Goal: Task Accomplishment & Management: Use online tool/utility

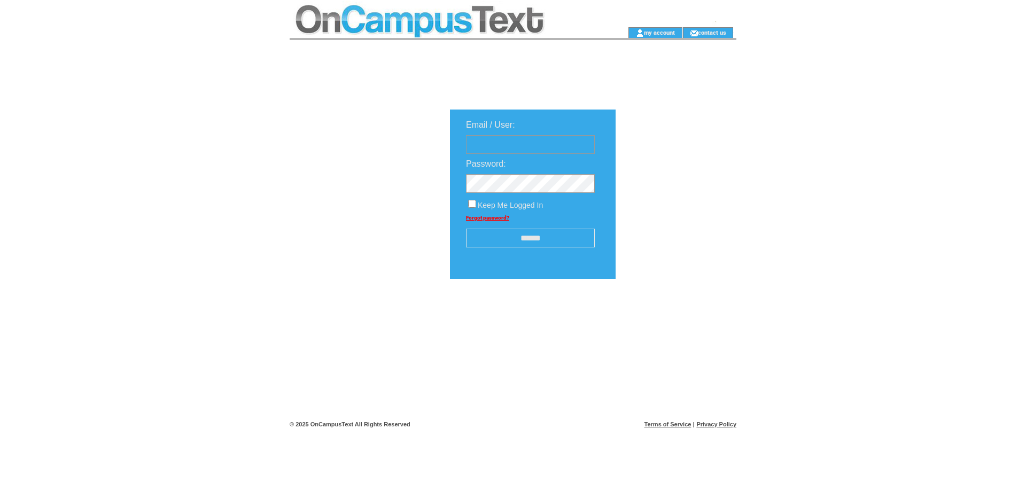
drag, startPoint x: 0, startPoint y: 0, endPoint x: 506, endPoint y: 145, distance: 526.7
click at [506, 145] on input "text" at bounding box center [530, 144] width 129 height 19
click at [483, 144] on input "text" at bounding box center [530, 144] width 129 height 19
type input "**********"
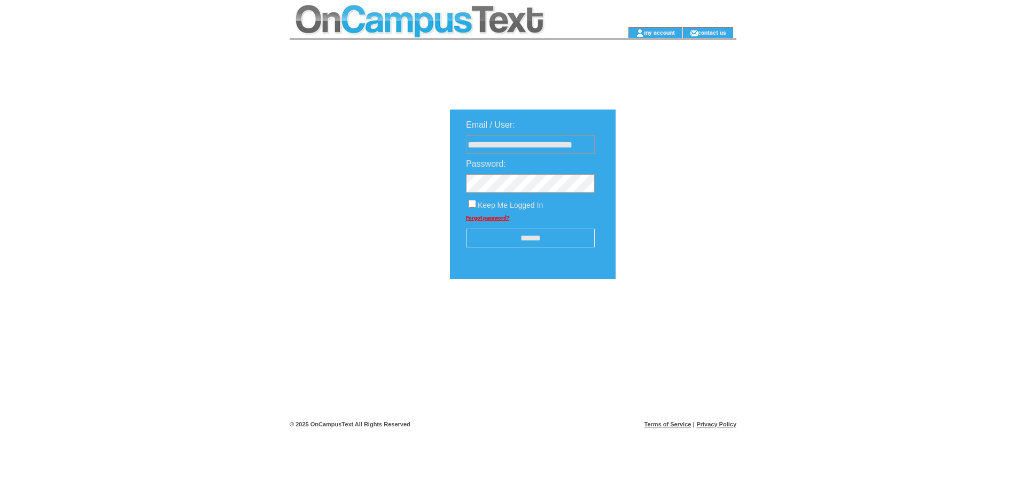
click at [516, 243] on input "******" at bounding box center [530, 238] width 129 height 19
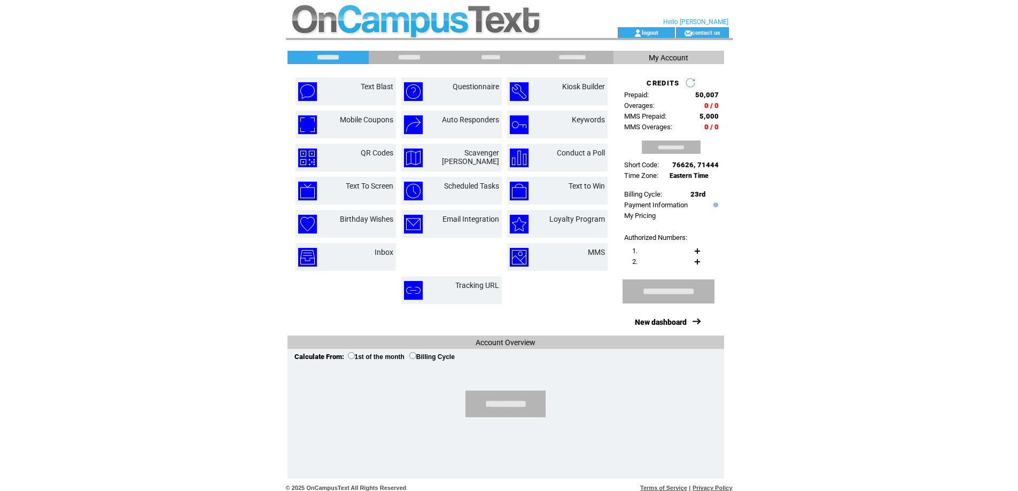
click at [412, 59] on input "********" at bounding box center [409, 57] width 80 height 9
click at [407, 55] on input "********" at bounding box center [409, 57] width 80 height 9
click at [661, 318] on link "New dashboard" at bounding box center [661, 322] width 52 height 9
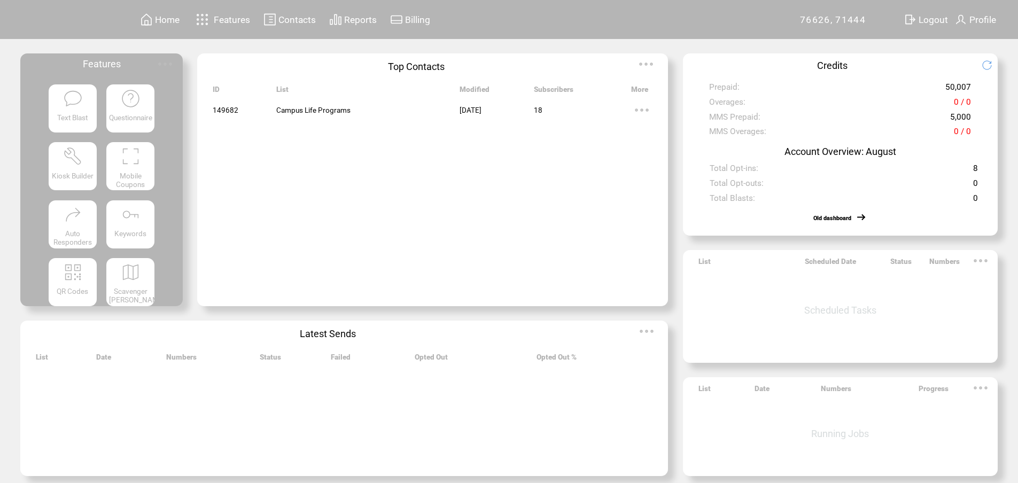
drag, startPoint x: 551, startPoint y: 110, endPoint x: 533, endPoint y: 110, distance: 18.2
click at [533, 110] on tr "149682 Campus Life Programs Jun 23, 2025 18" at bounding box center [433, 109] width 440 height 21
click at [493, 157] on td at bounding box center [496, 153] width 74 height 13
click at [646, 112] on img at bounding box center [641, 109] width 21 height 21
click at [651, 111] on img at bounding box center [641, 109] width 21 height 21
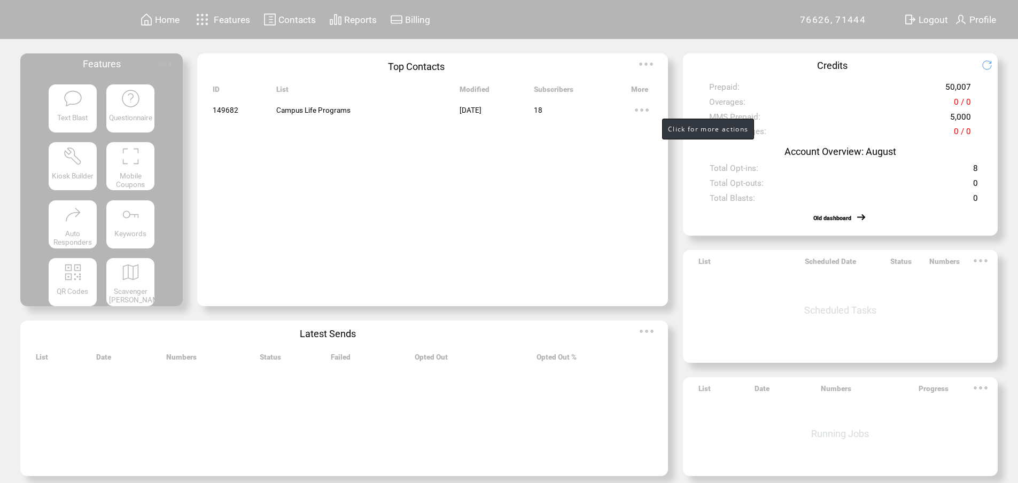
click at [651, 111] on img at bounding box center [641, 109] width 21 height 21
click at [298, 25] on span "Contacts" at bounding box center [296, 19] width 37 height 11
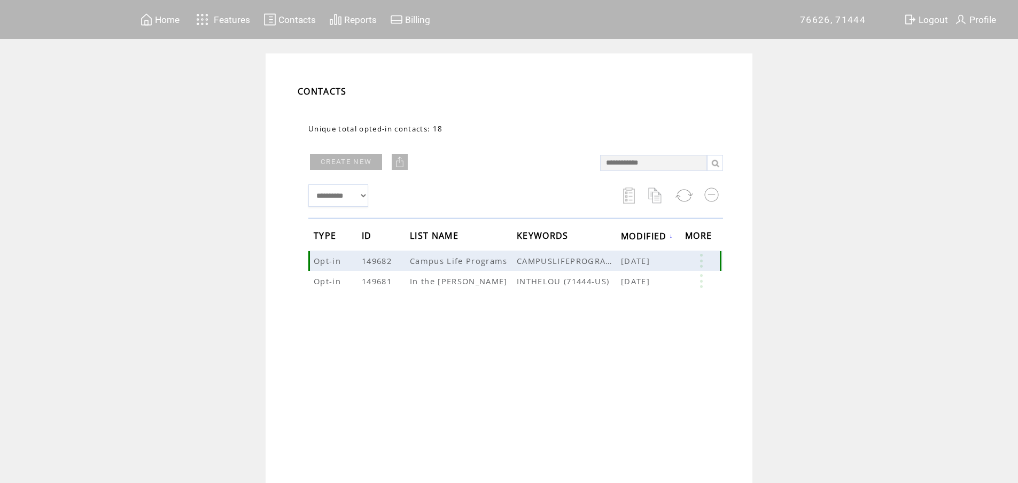
click at [700, 261] on link at bounding box center [701, 261] width 32 height 14
click at [744, 265] on td "**********" at bounding box center [508, 278] width 487 height 450
click at [709, 264] on link at bounding box center [701, 261] width 32 height 14
click at [652, 264] on span "Jun 23, 2025" at bounding box center [637, 260] width 32 height 11
click at [462, 266] on span "Campus Life Programs" at bounding box center [460, 260] width 100 height 11
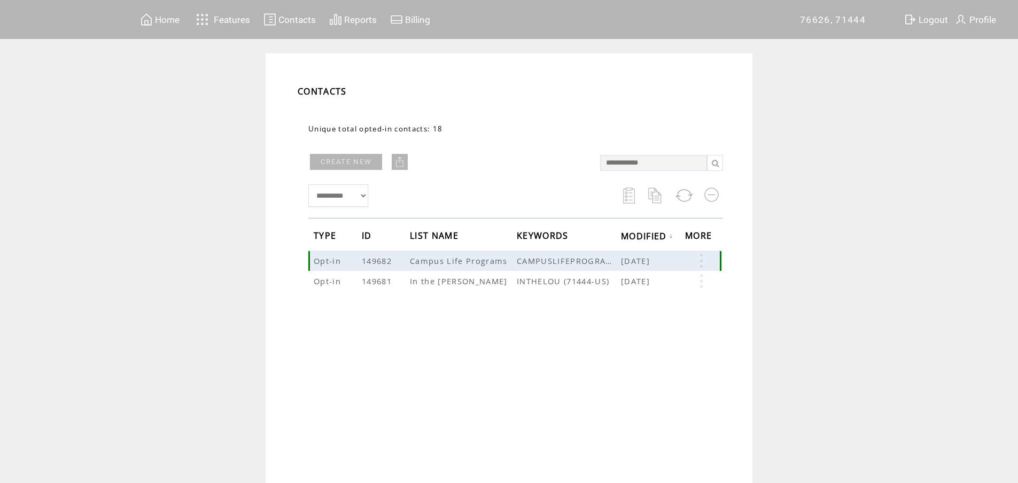
click at [418, 262] on span "Campus Life Programs" at bounding box center [460, 260] width 100 height 11
click at [442, 128] on span "Unique total opted-in contacts: 18" at bounding box center [375, 129] width 134 height 10
click at [547, 165] on td "CREATE NEW" at bounding box center [448, 162] width 281 height 24
drag, startPoint x: 452, startPoint y: 130, endPoint x: 439, endPoint y: 129, distance: 13.4
click at [439, 129] on td "Unique total opted-in contacts: 18" at bounding box center [448, 137] width 281 height 26
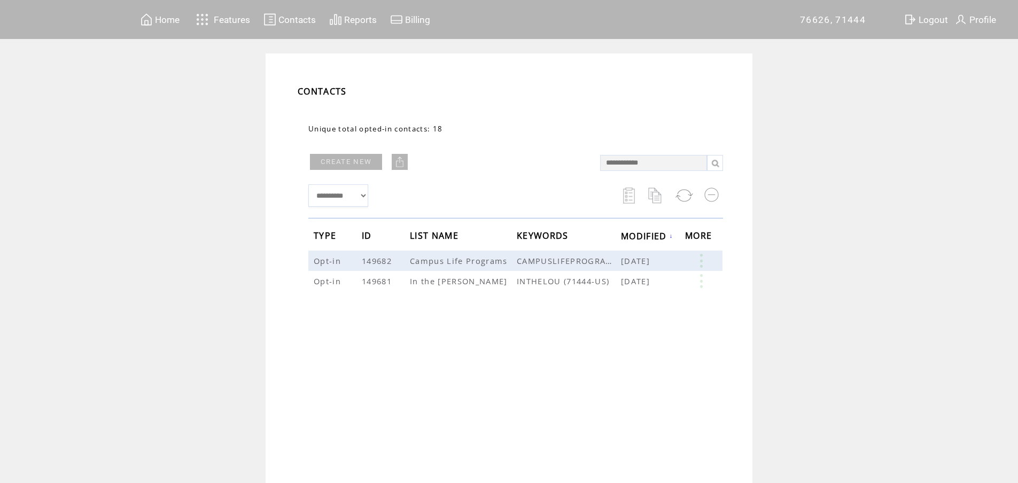
drag, startPoint x: 543, startPoint y: 121, endPoint x: 549, endPoint y: 133, distance: 12.9
click at [544, 121] on div "**********" at bounding box center [516, 265] width 436 height 304
click at [212, 18] on img at bounding box center [202, 20] width 19 height 18
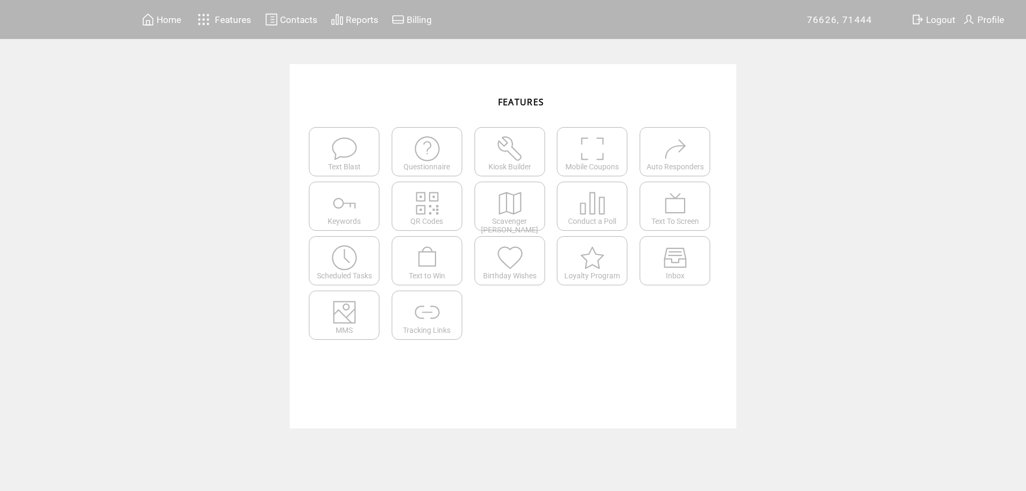
click at [295, 25] on td "Contacts" at bounding box center [298, 19] width 38 height 14
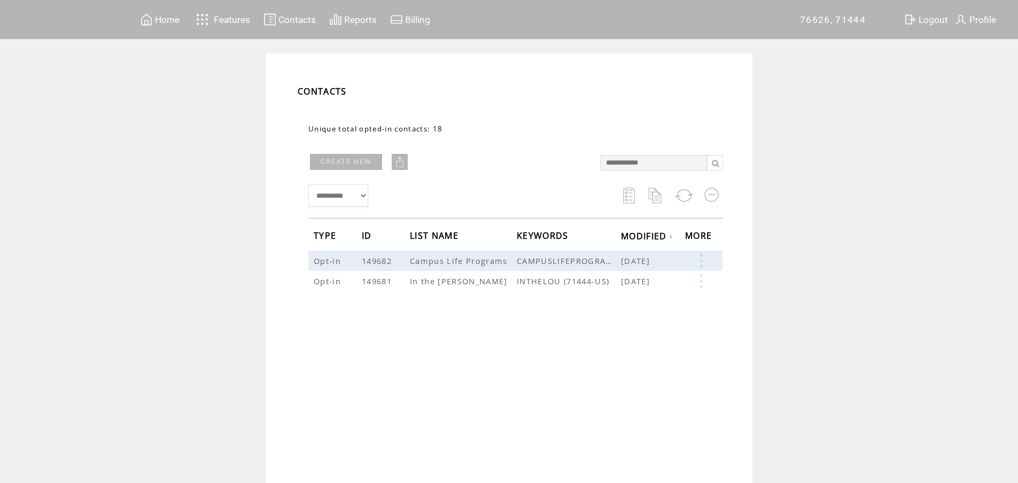
click at [173, 22] on span "Home" at bounding box center [167, 19] width 25 height 11
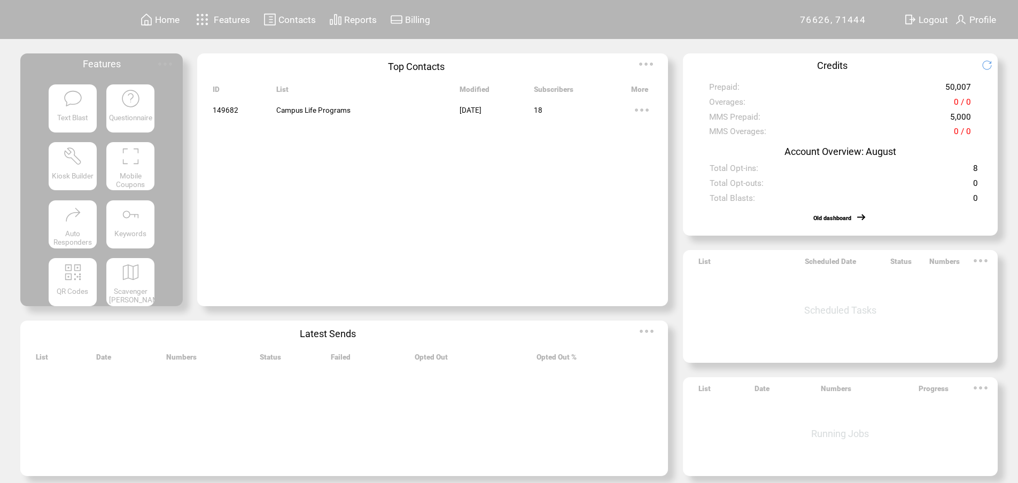
click at [347, 22] on span "Reports" at bounding box center [360, 19] width 33 height 11
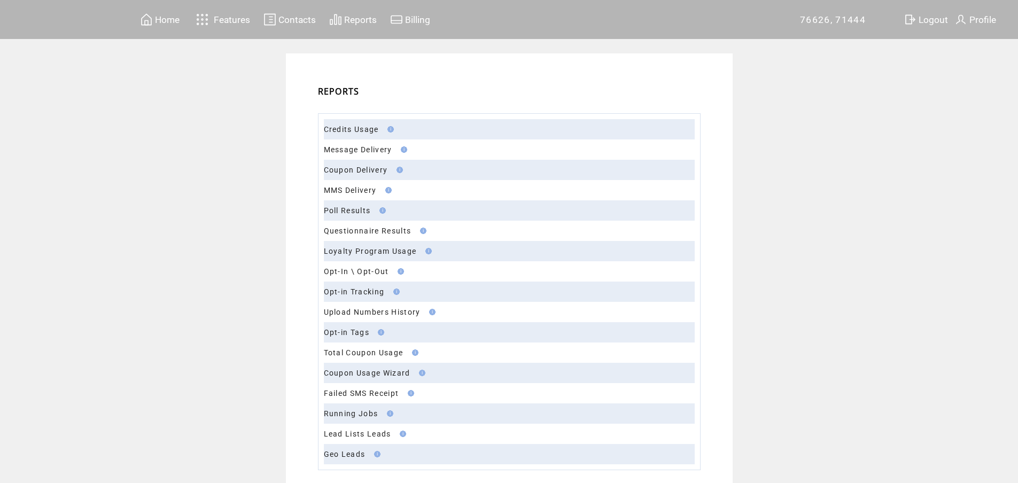
click at [302, 24] on span "Contacts" at bounding box center [296, 19] width 37 height 11
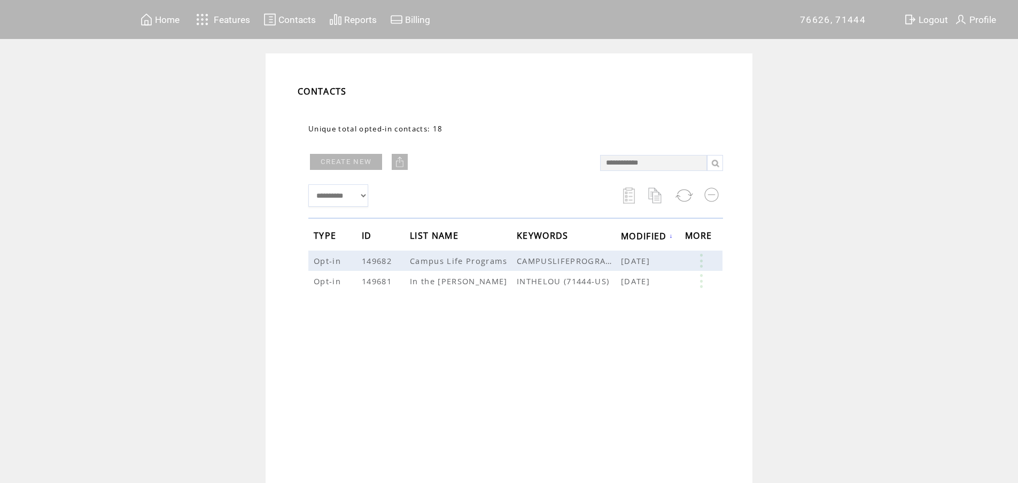
click at [367, 197] on select "**********" at bounding box center [338, 195] width 60 height 22
click at [432, 193] on td "**********" at bounding box center [448, 195] width 281 height 33
click at [326, 259] on span "Opt-in" at bounding box center [329, 260] width 30 height 11
click at [332, 282] on span "Opt-in" at bounding box center [329, 281] width 30 height 11
click at [390, 283] on span "149681" at bounding box center [378, 281] width 33 height 11
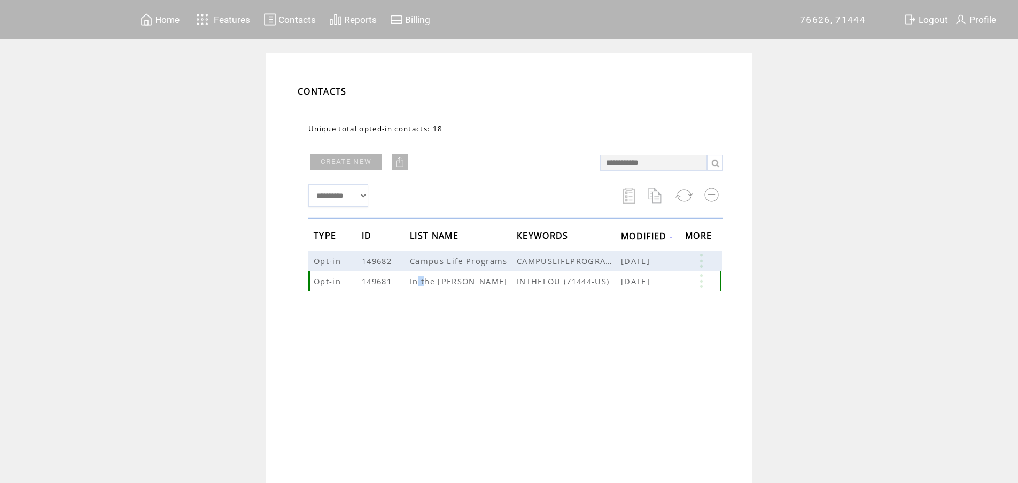
drag, startPoint x: 429, startPoint y: 283, endPoint x: 450, endPoint y: 276, distance: 21.8
click at [432, 283] on span "In the [PERSON_NAME]" at bounding box center [460, 281] width 100 height 11
click at [467, 270] on tbody "Opt-in 149682 Campus Life Programs CAMPUSLIFEPROGRAMS (71444-US) Jun 23, 2025 O…" at bounding box center [515, 271] width 414 height 41
drag, startPoint x: 587, startPoint y: 273, endPoint x: 592, endPoint y: 274, distance: 5.4
click at [589, 274] on td "INTHELOU (71444-US)" at bounding box center [569, 281] width 104 height 20
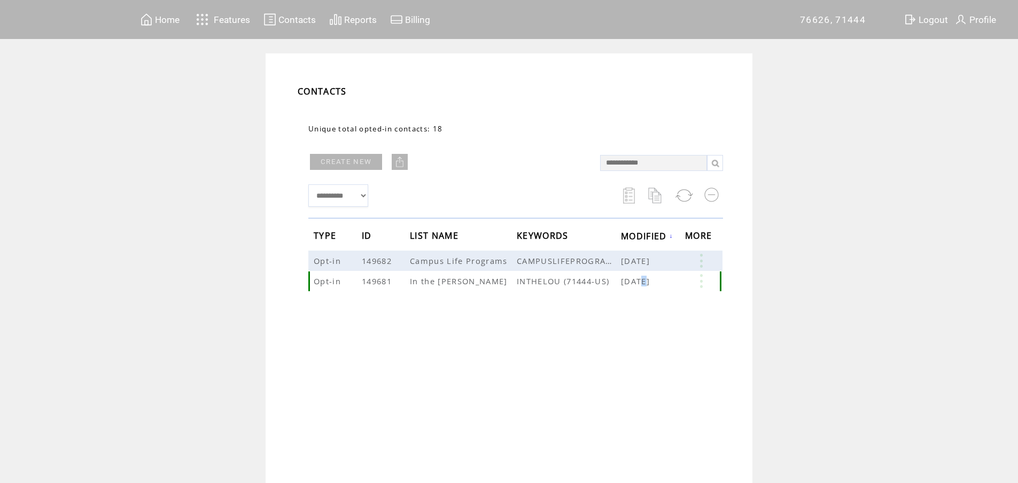
click at [649, 275] on td "Jun 23, 2025" at bounding box center [653, 281] width 64 height 20
click at [652, 274] on td "Jun 23, 2025" at bounding box center [653, 281] width 64 height 20
click at [153, 19] on img at bounding box center [146, 19] width 13 height 13
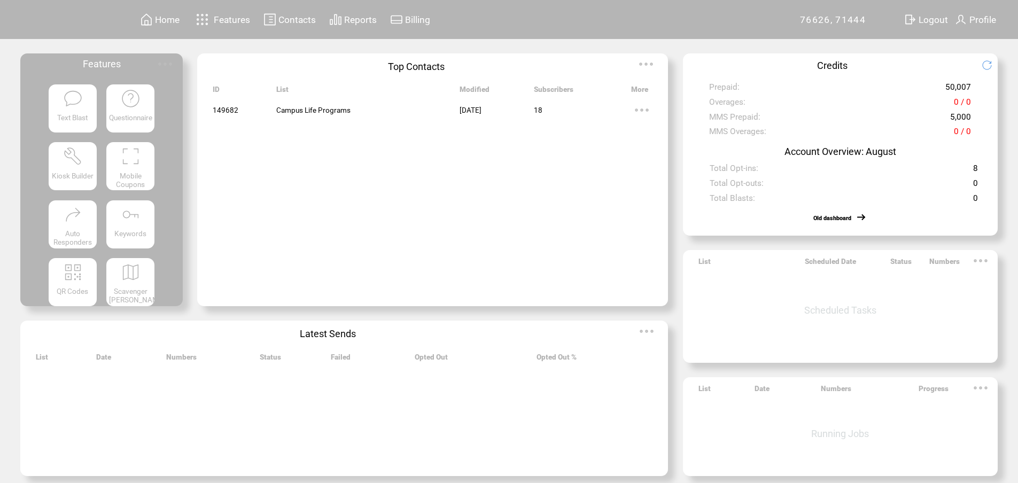
click at [276, 112] on span "Campus Life Programs" at bounding box center [313, 110] width 74 height 9
click at [229, 109] on span "149682" at bounding box center [226, 110] width 26 height 9
click at [337, 110] on span "Campus Life Programs" at bounding box center [313, 110] width 74 height 9
click at [428, 108] on td "Campus Life Programs" at bounding box center [367, 109] width 183 height 21
drag, startPoint x: 466, startPoint y: 106, endPoint x: 518, endPoint y: 106, distance: 51.8
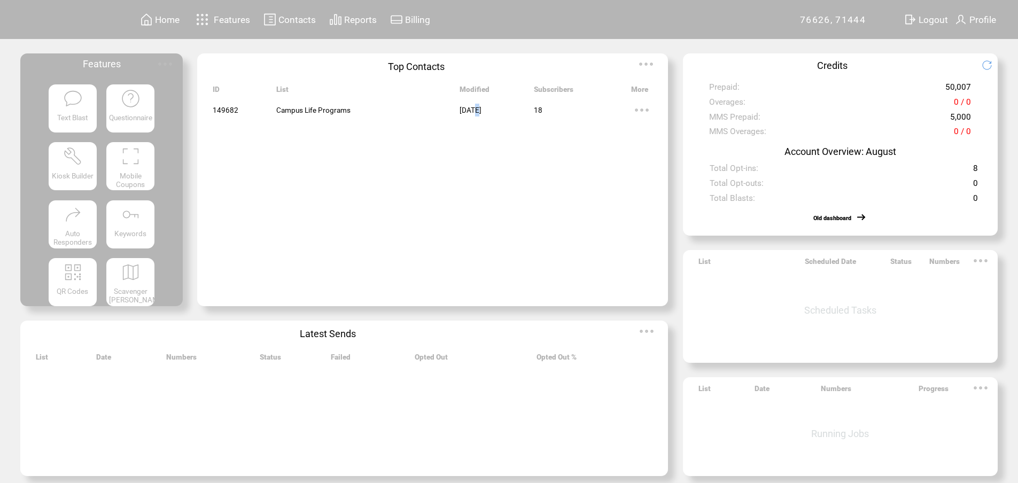
click at [481, 106] on span "[DATE]" at bounding box center [470, 110] width 22 height 9
drag, startPoint x: 543, startPoint y: 109, endPoint x: 573, endPoint y: 113, distance: 30.7
click at [547, 110] on tr "149682 Campus Life Programs Jun 23, 2025 18" at bounding box center [433, 109] width 440 height 21
click at [573, 113] on td "18" at bounding box center [583, 109] width 98 height 21
click at [647, 113] on img at bounding box center [641, 109] width 21 height 21
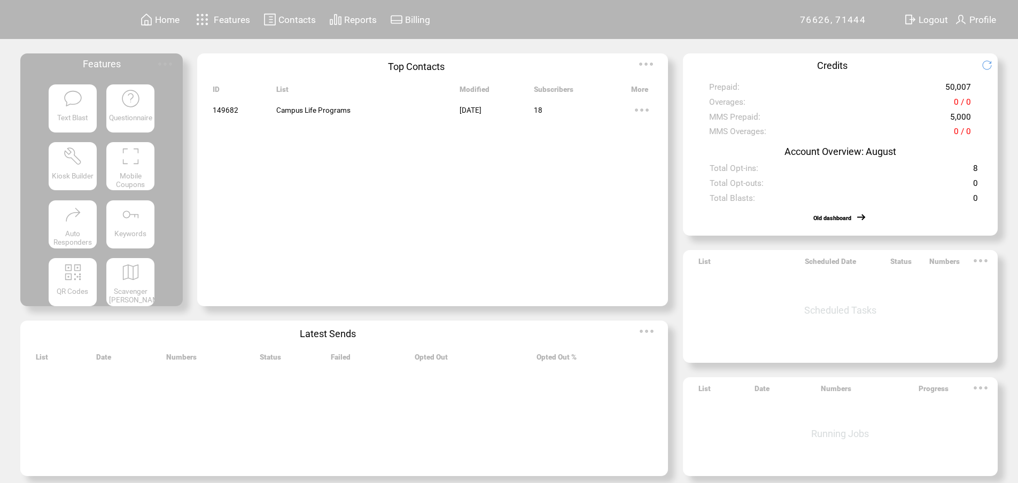
click at [647, 113] on img at bounding box center [641, 109] width 21 height 21
click at [648, 112] on img at bounding box center [641, 109] width 21 height 21
drag, startPoint x: 648, startPoint y: 112, endPoint x: 638, endPoint y: 112, distance: 9.6
click at [631, 112] on td "18" at bounding box center [583, 109] width 98 height 21
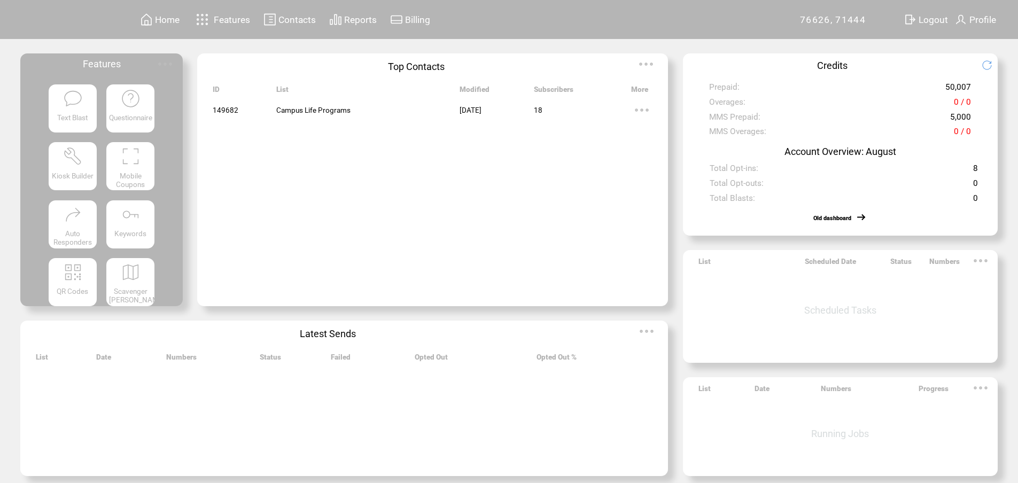
click at [650, 110] on img at bounding box center [641, 109] width 21 height 21
click at [651, 109] on img at bounding box center [641, 109] width 21 height 21
click at [651, 108] on img at bounding box center [641, 109] width 21 height 21
click at [651, 107] on img at bounding box center [641, 109] width 21 height 21
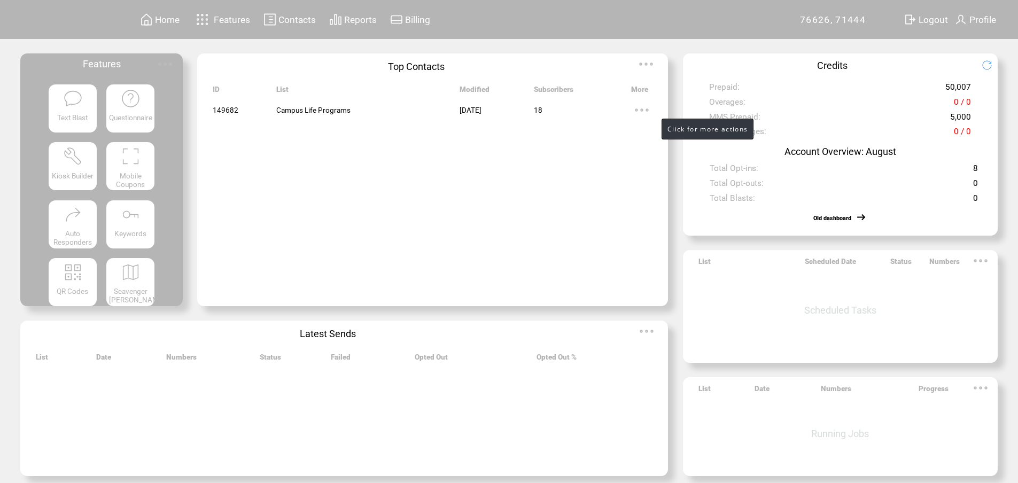
click at [650, 106] on img at bounding box center [641, 109] width 21 height 21
click at [651, 60] on img at bounding box center [645, 63] width 21 height 21
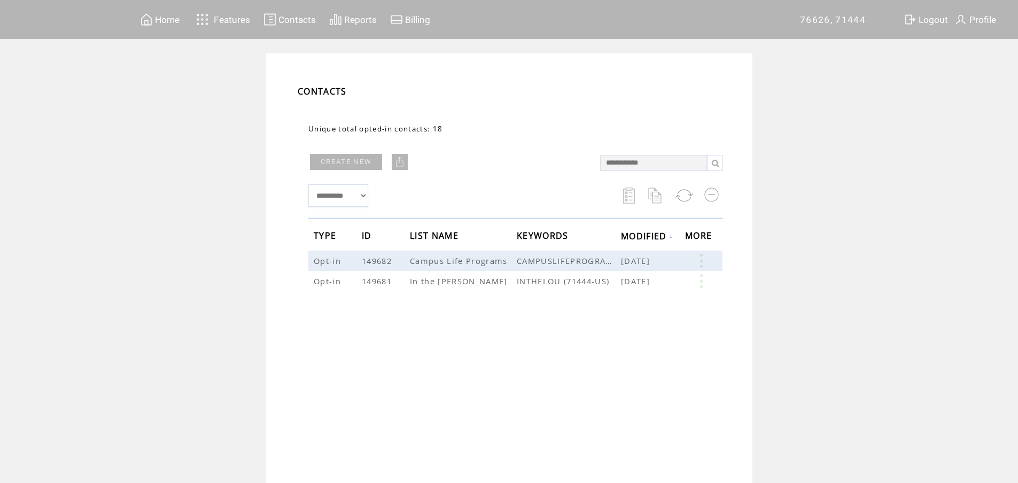
click at [226, 25] on td "Features" at bounding box center [231, 19] width 37 height 19
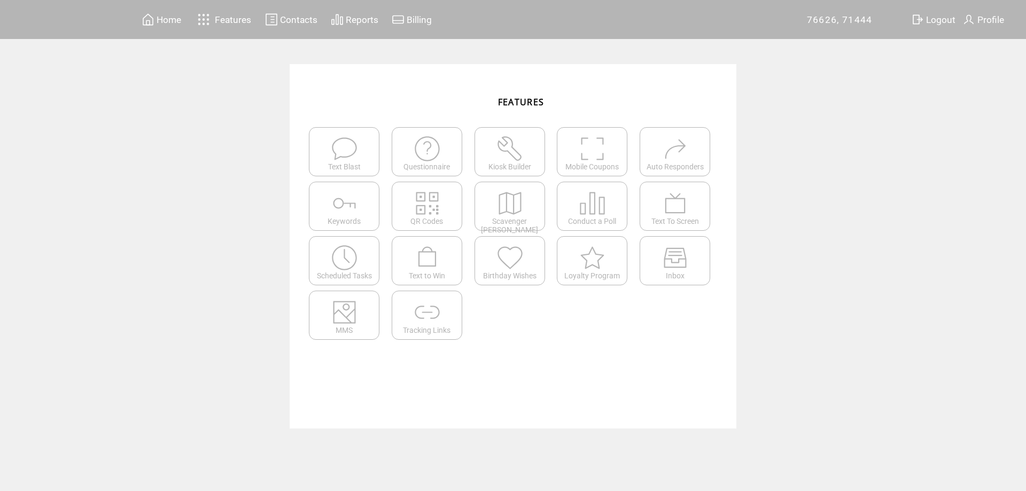
click at [345, 158] on img at bounding box center [344, 149] width 28 height 28
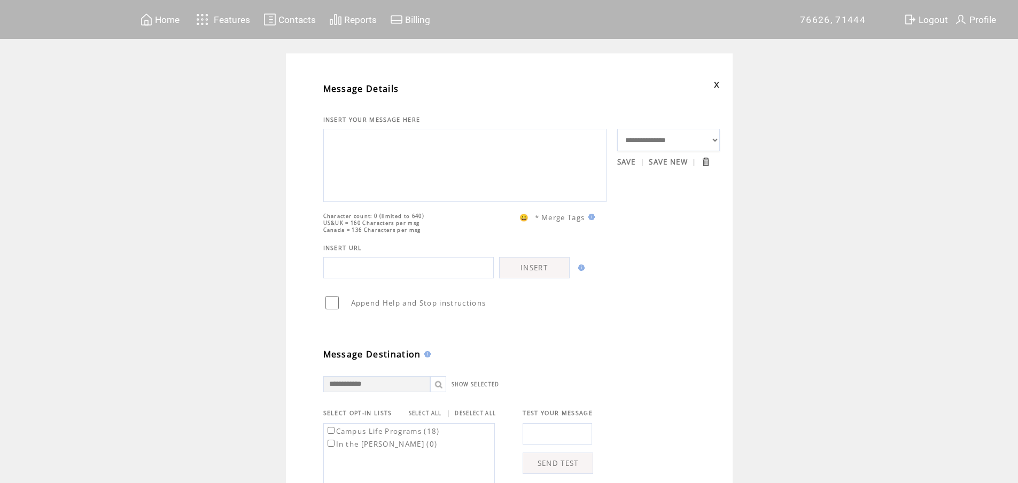
click at [160, 17] on span "Home" at bounding box center [167, 19] width 25 height 11
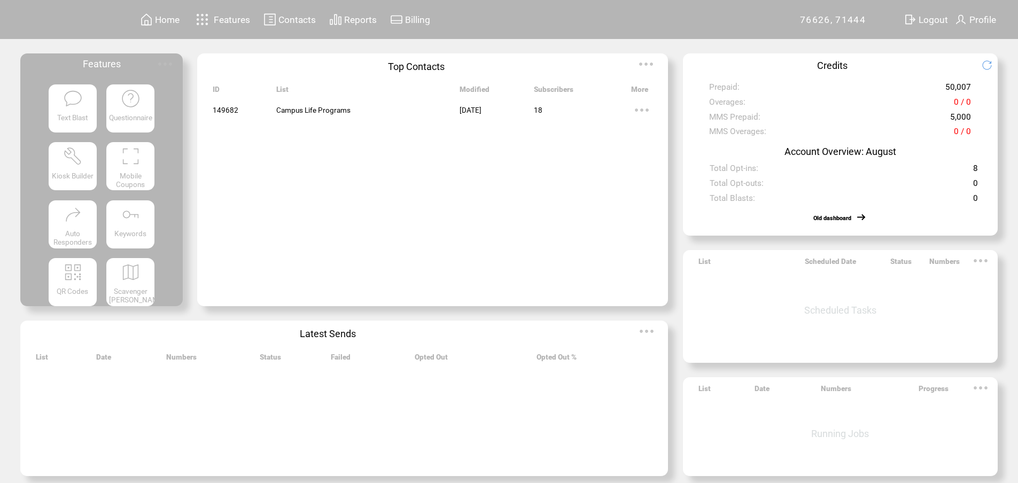
click at [642, 111] on img at bounding box center [641, 109] width 21 height 21
drag, startPoint x: 653, startPoint y: 108, endPoint x: 645, endPoint y: 108, distance: 8.0
click at [652, 108] on img at bounding box center [641, 109] width 21 height 21
click at [641, 108] on img at bounding box center [641, 109] width 21 height 21
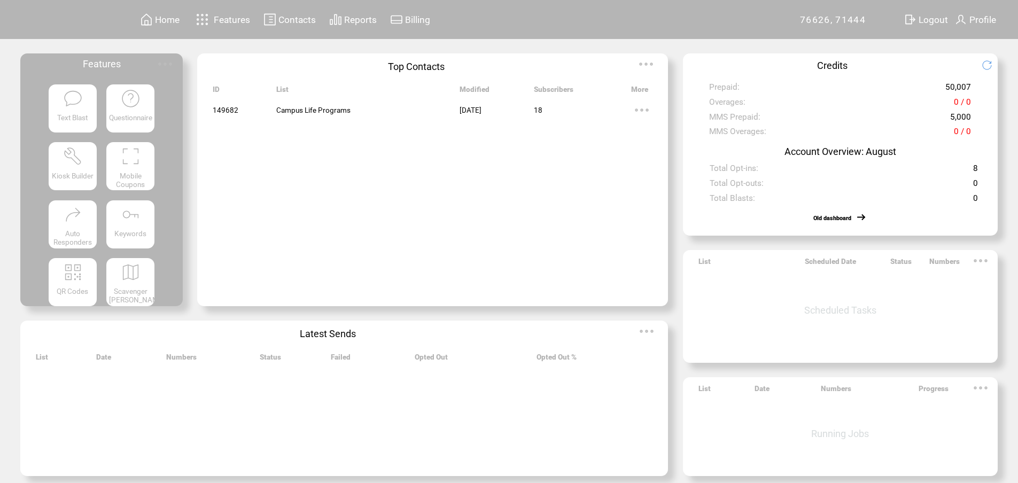
click at [543, 108] on tr "149682 Campus Life Programs Jun 23, 2025 18" at bounding box center [433, 109] width 440 height 21
drag, startPoint x: 390, startPoint y: 111, endPoint x: 343, endPoint y: 120, distance: 47.9
click at [343, 120] on td "Campus Life Programs" at bounding box center [367, 109] width 183 height 21
drag, startPoint x: 465, startPoint y: 128, endPoint x: 532, endPoint y: 129, distance: 66.8
click at [483, 131] on td at bounding box center [496, 127] width 74 height 13
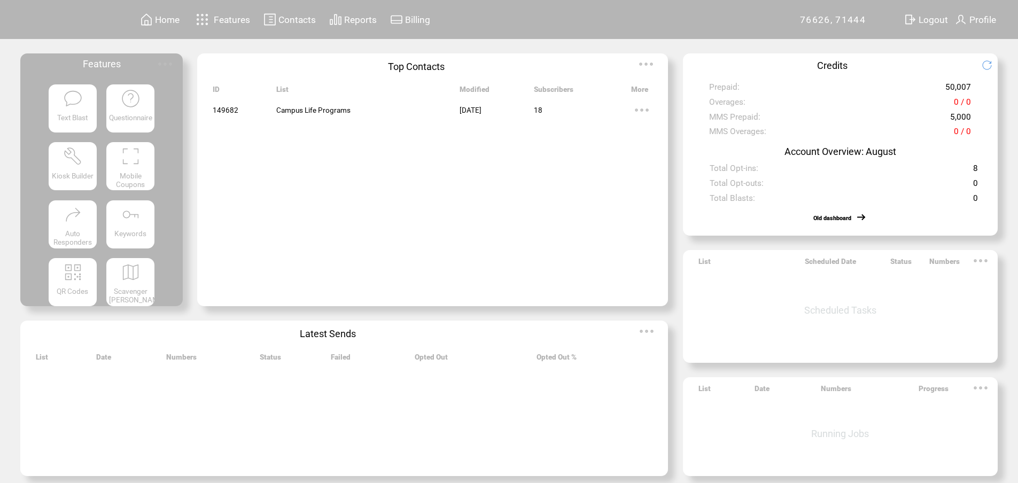
drag, startPoint x: 560, startPoint y: 115, endPoint x: 533, endPoint y: 116, distance: 26.8
click at [528, 114] on tr "149682 Campus Life Programs Jun 23, 2025 18" at bounding box center [433, 109] width 440 height 21
click at [607, 123] on td at bounding box center [583, 127] width 98 height 13
click at [631, 111] on td "18" at bounding box center [583, 109] width 98 height 21
click at [650, 111] on img at bounding box center [641, 109] width 21 height 21
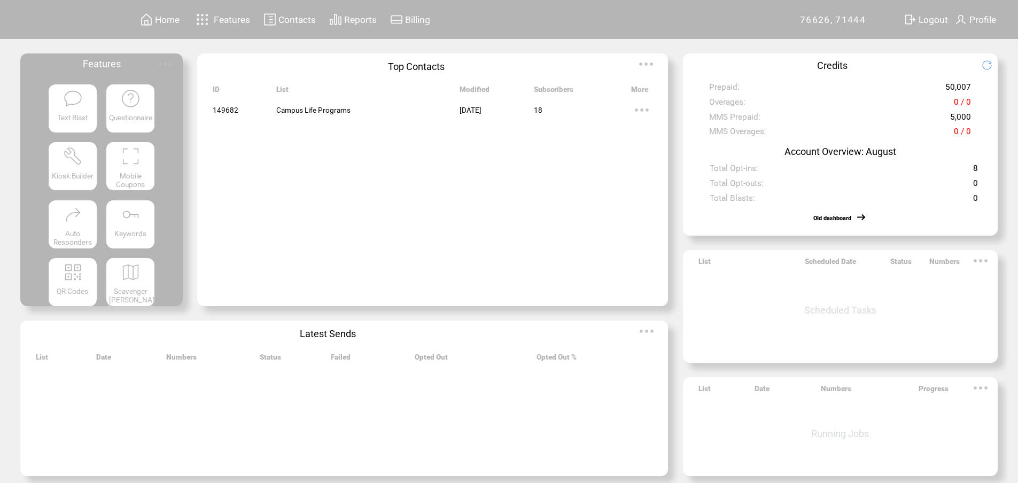
click at [650, 108] on img at bounding box center [641, 109] width 21 height 21
click at [650, 110] on img at bounding box center [641, 109] width 21 height 21
click at [228, 23] on span "Features" at bounding box center [232, 19] width 36 height 11
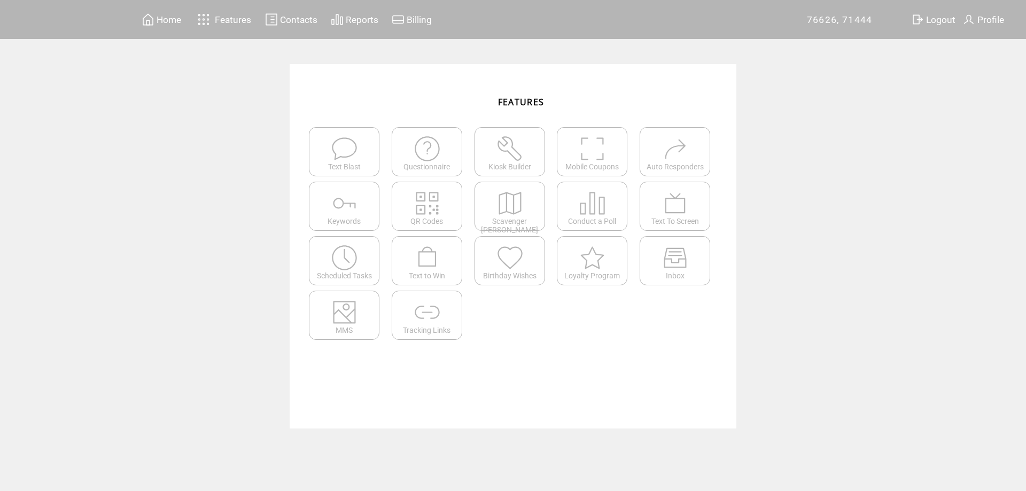
click at [416, 321] on img at bounding box center [427, 312] width 28 height 28
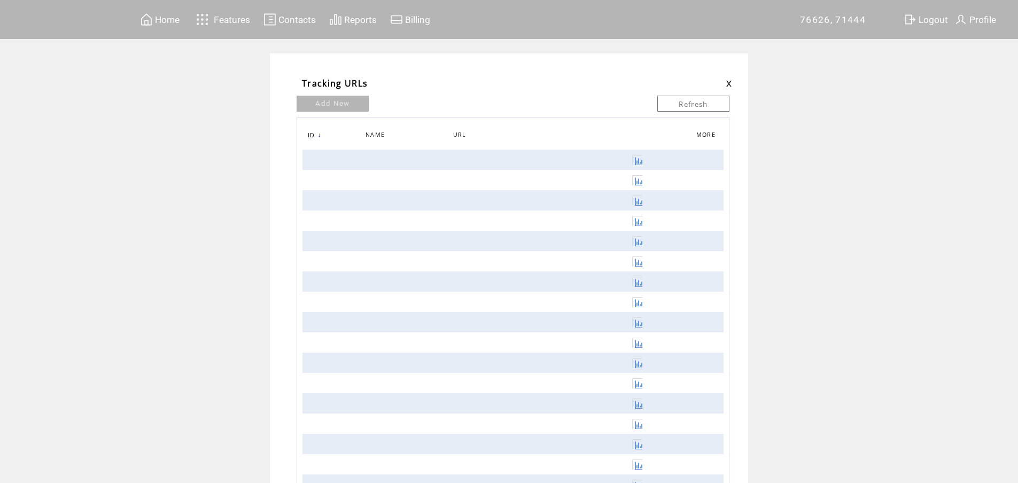
click at [225, 24] on span "Features" at bounding box center [232, 19] width 36 height 11
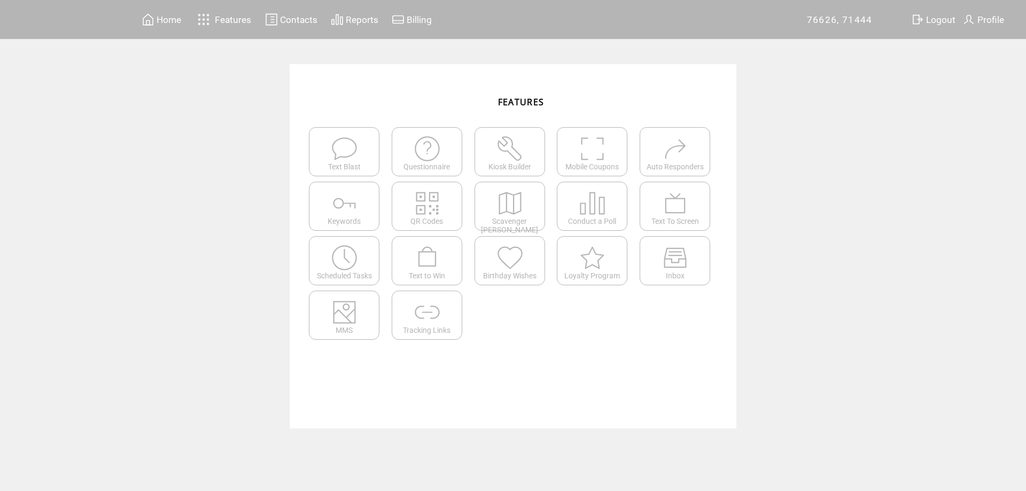
click at [603, 215] on featuretext "Conduct a Poll" at bounding box center [591, 222] width 69 height 14
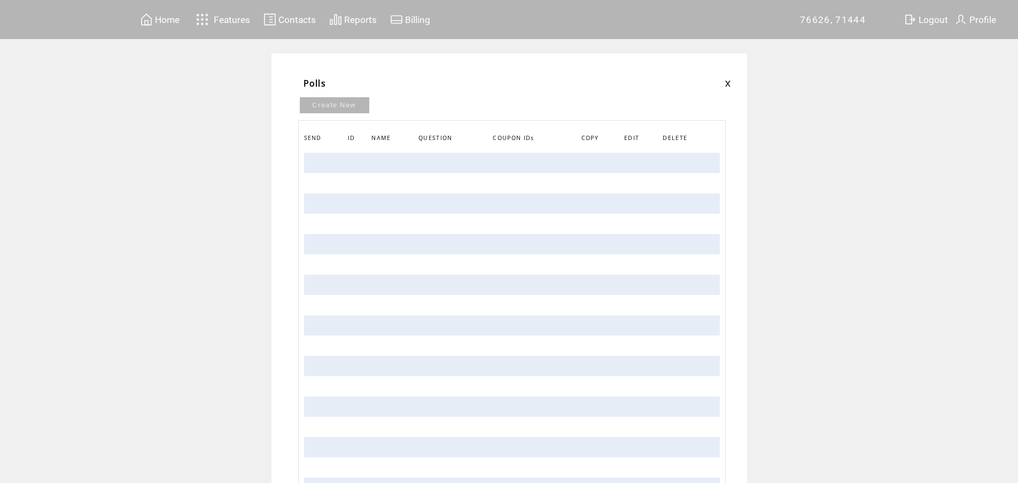
click at [191, 21] on td "Features" at bounding box center [216, 19] width 71 height 21
click at [216, 24] on span "Features" at bounding box center [232, 19] width 36 height 11
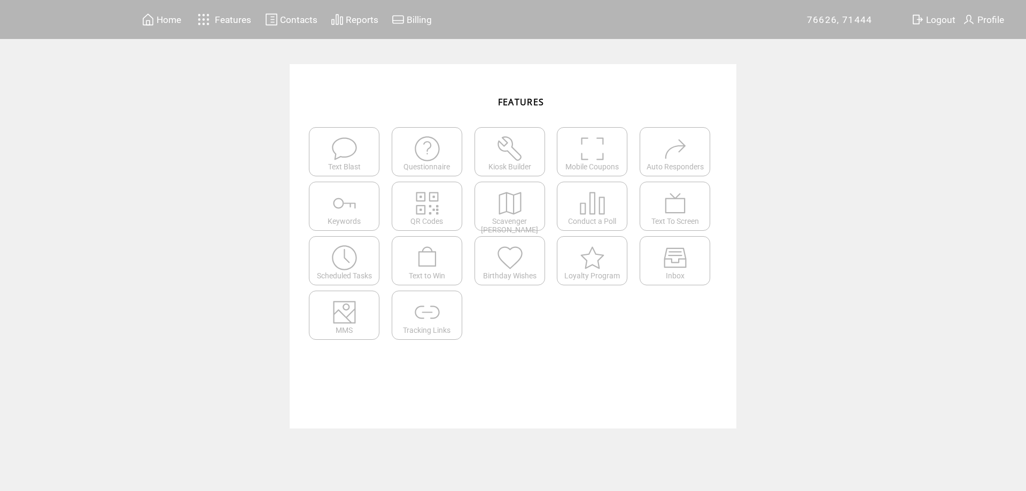
click at [156, 31] on td "Home Features Contacts Reports Billing" at bounding box center [473, 19] width 667 height 39
click at [167, 22] on span "Home" at bounding box center [169, 19] width 25 height 11
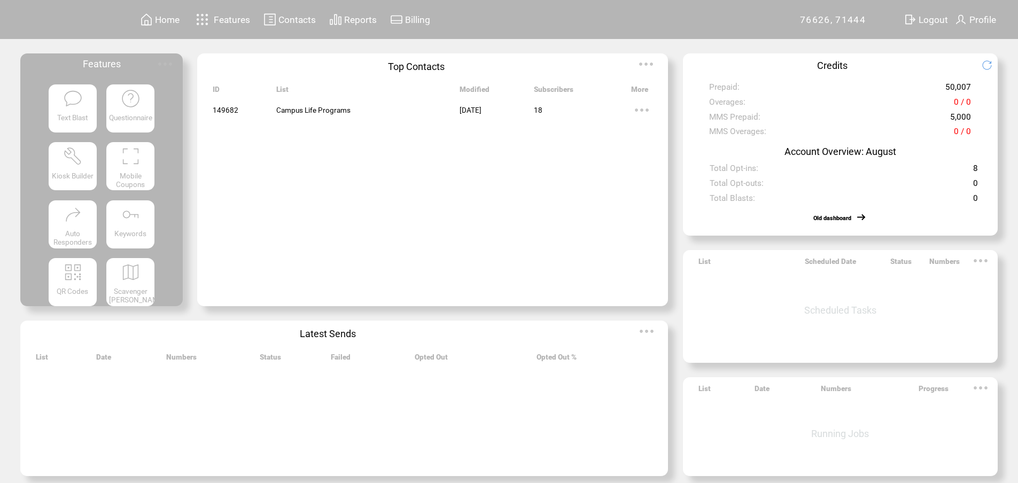
click at [652, 115] on img at bounding box center [641, 109] width 21 height 21
click at [652, 111] on img at bounding box center [641, 109] width 21 height 21
click at [693, 131] on td "Prepaid: 50,007 Overages: 0 / 0 MMS Prepaid: 5,000 MMS Overages: 0 / 0" at bounding box center [840, 106] width 315 height 70
click at [644, 105] on img at bounding box center [641, 109] width 21 height 21
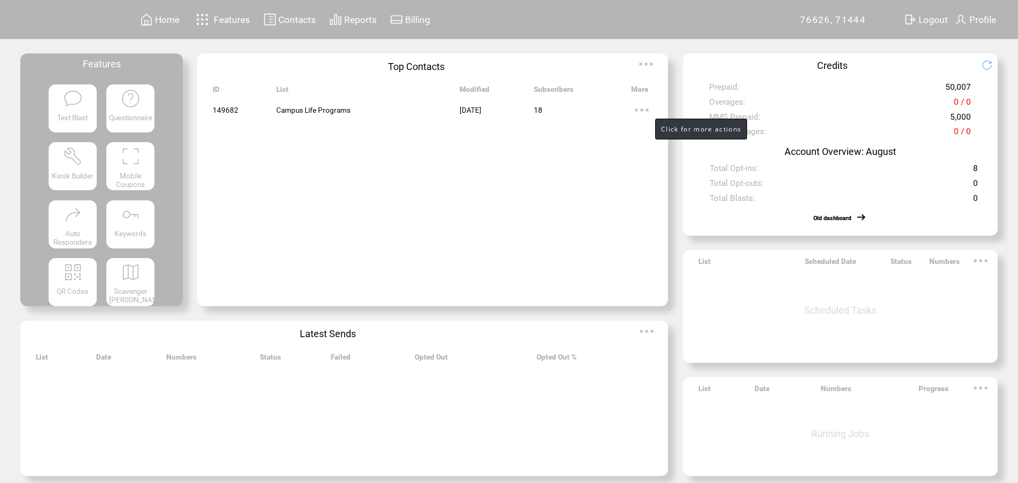
click at [644, 105] on img at bounding box center [641, 109] width 21 height 21
click at [832, 219] on link "Old dashboard" at bounding box center [832, 218] width 38 height 7
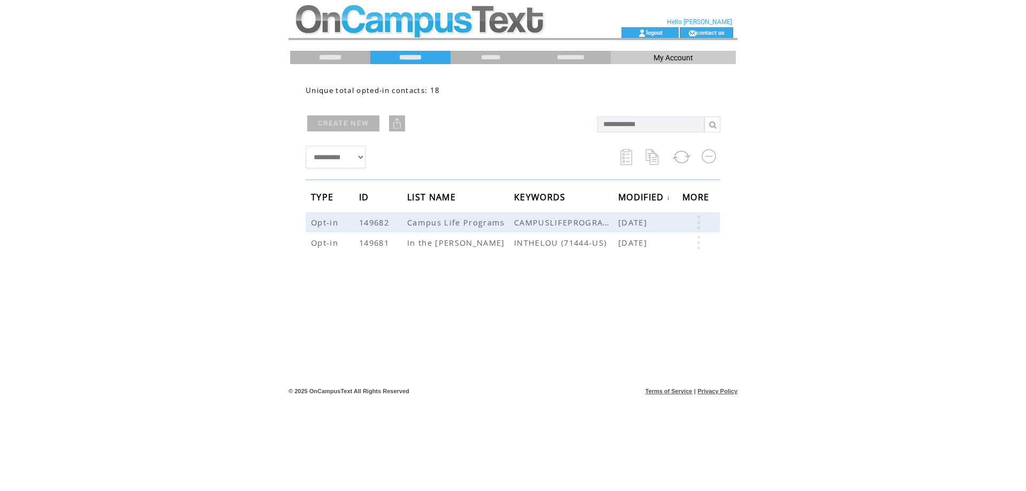
click at [340, 55] on input "********" at bounding box center [330, 57] width 80 height 9
click at [491, 59] on input "*******" at bounding box center [490, 57] width 80 height 9
click at [490, 56] on input "*******" at bounding box center [490, 57] width 80 height 9
click at [575, 56] on input "**********" at bounding box center [570, 57] width 80 height 9
click at [579, 57] on input "**********" at bounding box center [570, 57] width 80 height 9
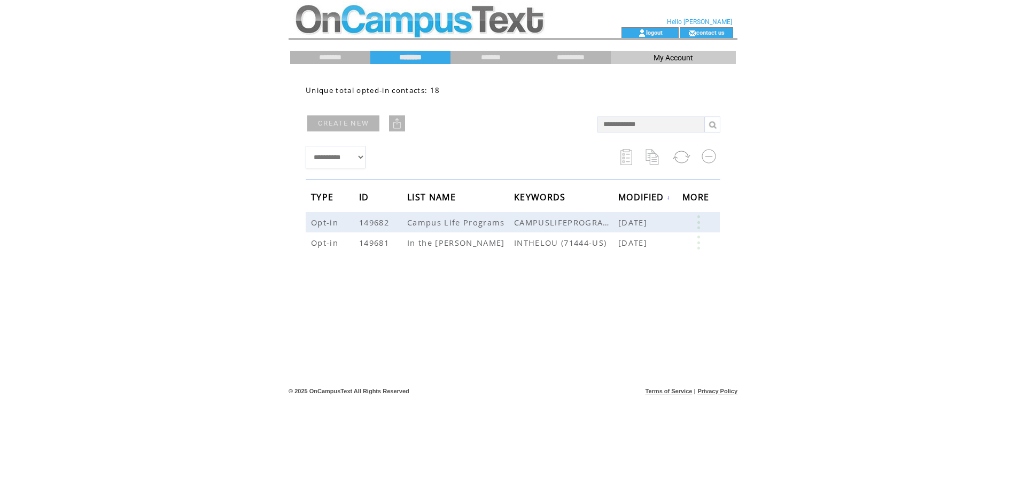
click at [657, 55] on span "My Account" at bounding box center [673, 57] width 40 height 9
click at [699, 225] on link at bounding box center [698, 222] width 32 height 14
click at [729, 225] on div "**********" at bounding box center [513, 227] width 436 height 304
click at [707, 222] on link at bounding box center [698, 222] width 32 height 14
click at [700, 221] on link at bounding box center [698, 222] width 32 height 14
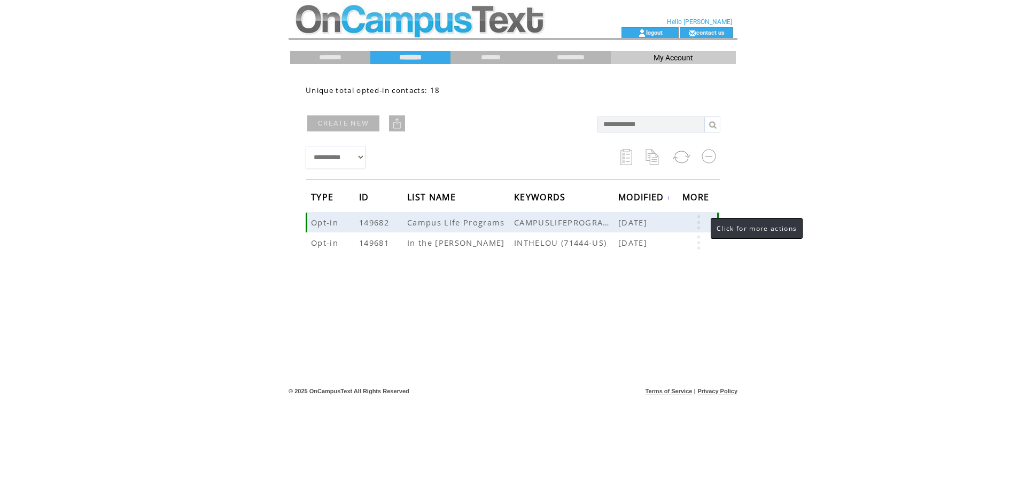
click at [700, 221] on link at bounding box center [698, 222] width 32 height 14
click at [345, 58] on input "********" at bounding box center [330, 57] width 80 height 9
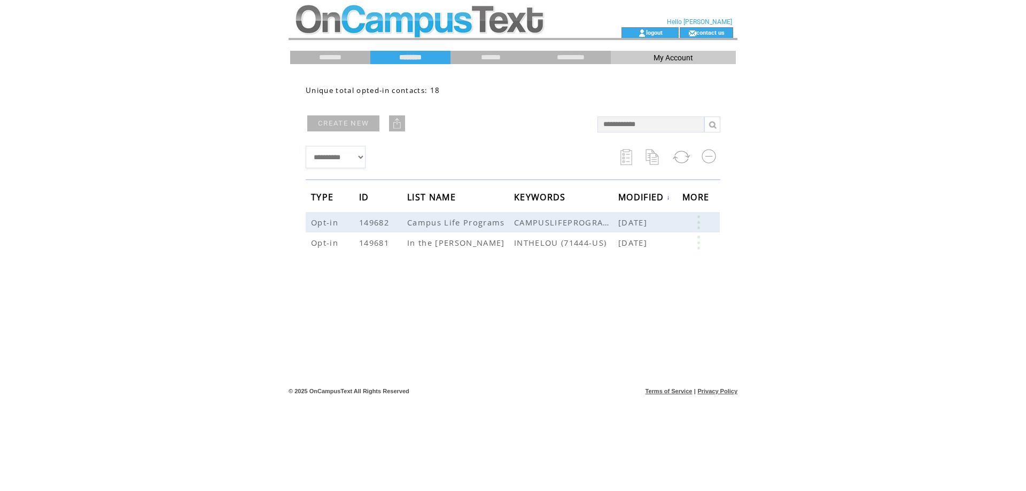
click at [413, 58] on input "********" at bounding box center [410, 57] width 80 height 9
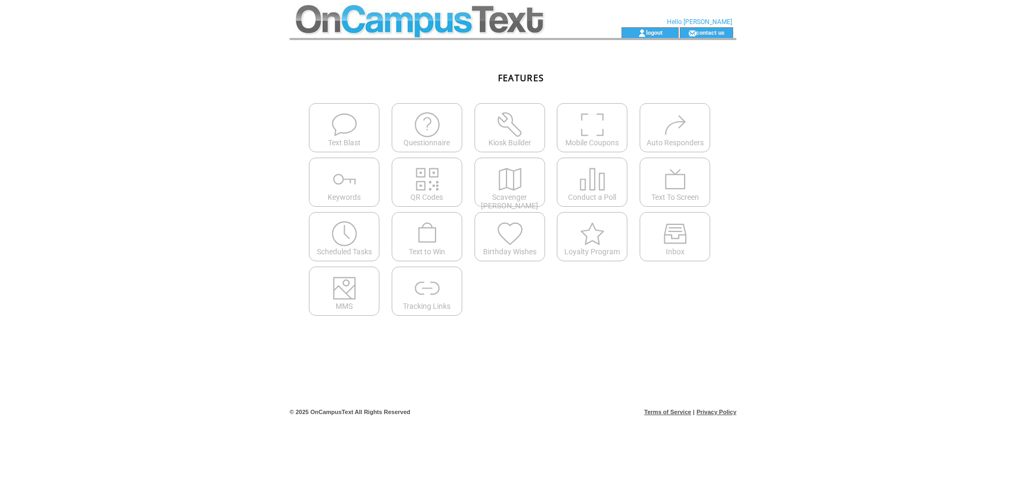
click at [512, 19] on td at bounding box center [436, 13] width 293 height 27
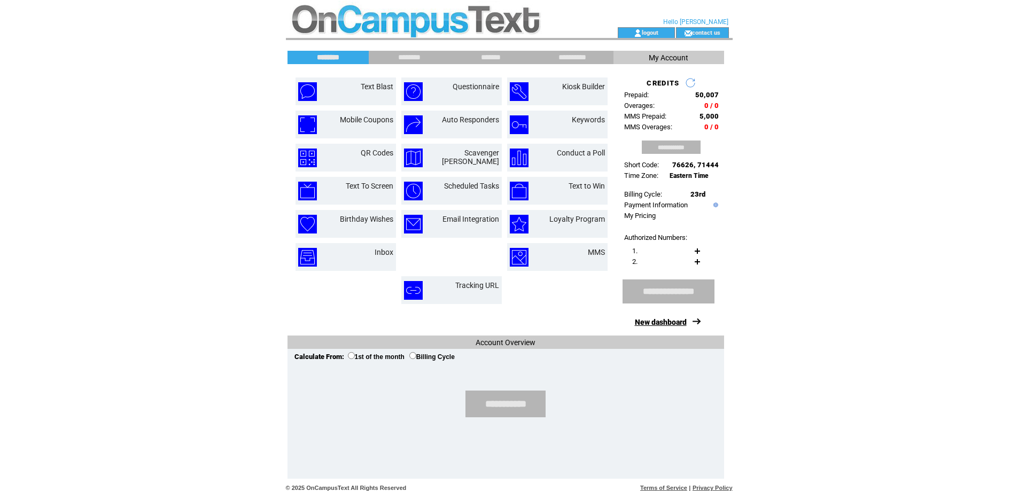
click at [650, 321] on link "New dashboard" at bounding box center [661, 322] width 52 height 9
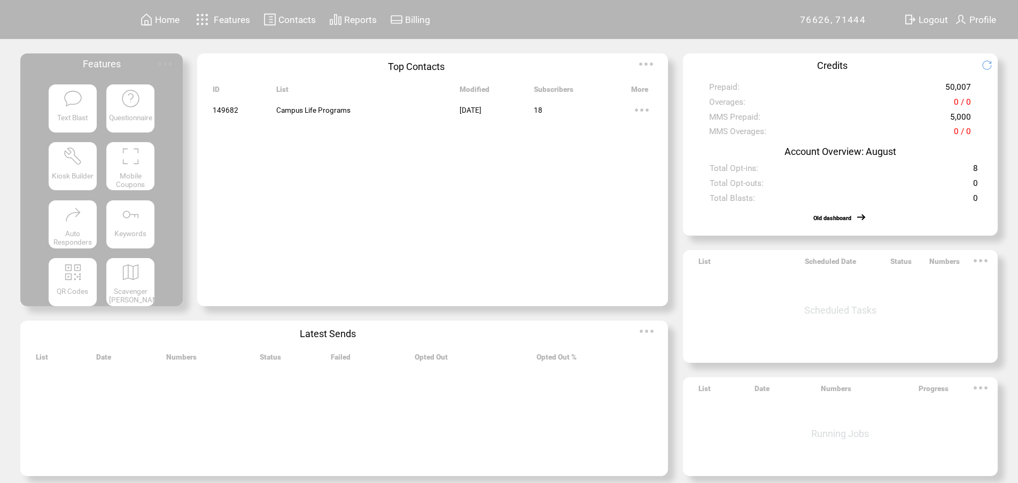
click at [240, 21] on span "Features" at bounding box center [232, 19] width 36 height 11
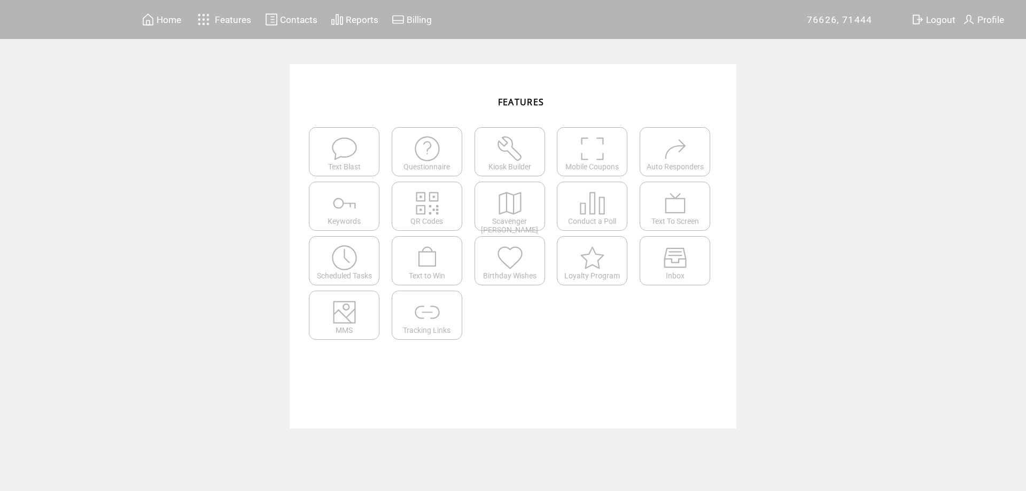
click at [341, 145] on img at bounding box center [344, 149] width 28 height 28
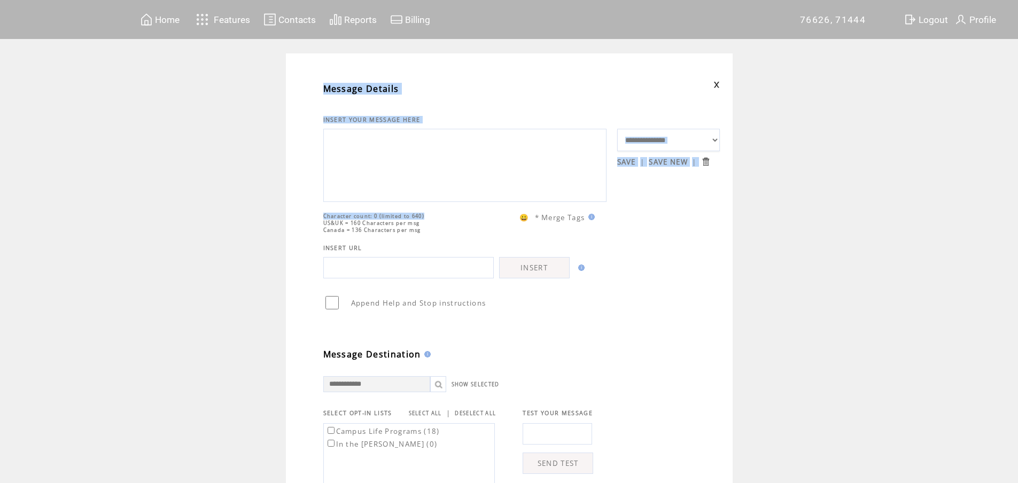
drag, startPoint x: 432, startPoint y: 233, endPoint x: 318, endPoint y: 231, distance: 113.3
click at [318, 231] on div "**********" at bounding box center [520, 431] width 436 height 725
click at [421, 233] on span "Canada = 136 Characters per msg" at bounding box center [372, 230] width 98 height 7
